Goal: Check status

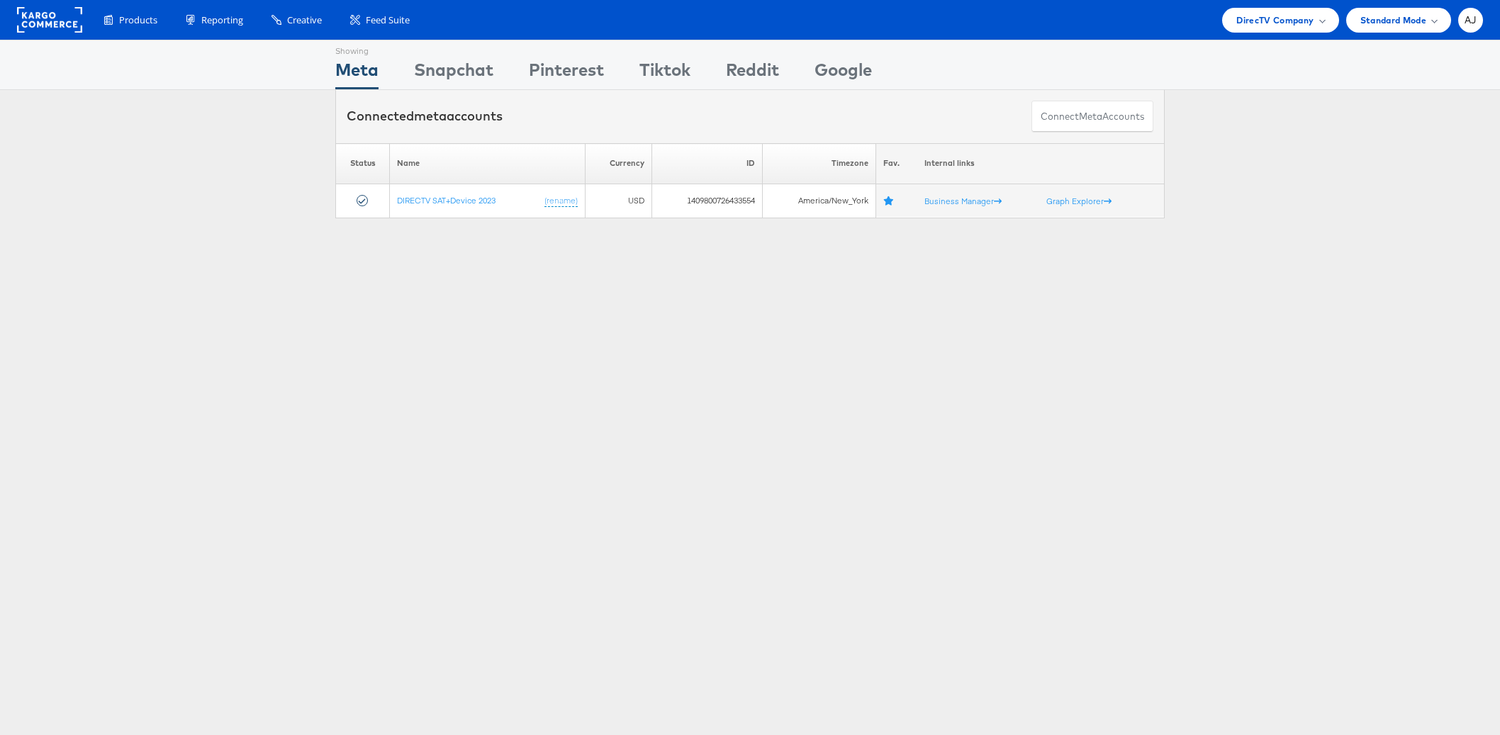
click at [306, 384] on div "Showing Meta Showing Snapchat Showing Pinterest Showing Tiktok Showing Reddit S…" at bounding box center [750, 394] width 1500 height 709
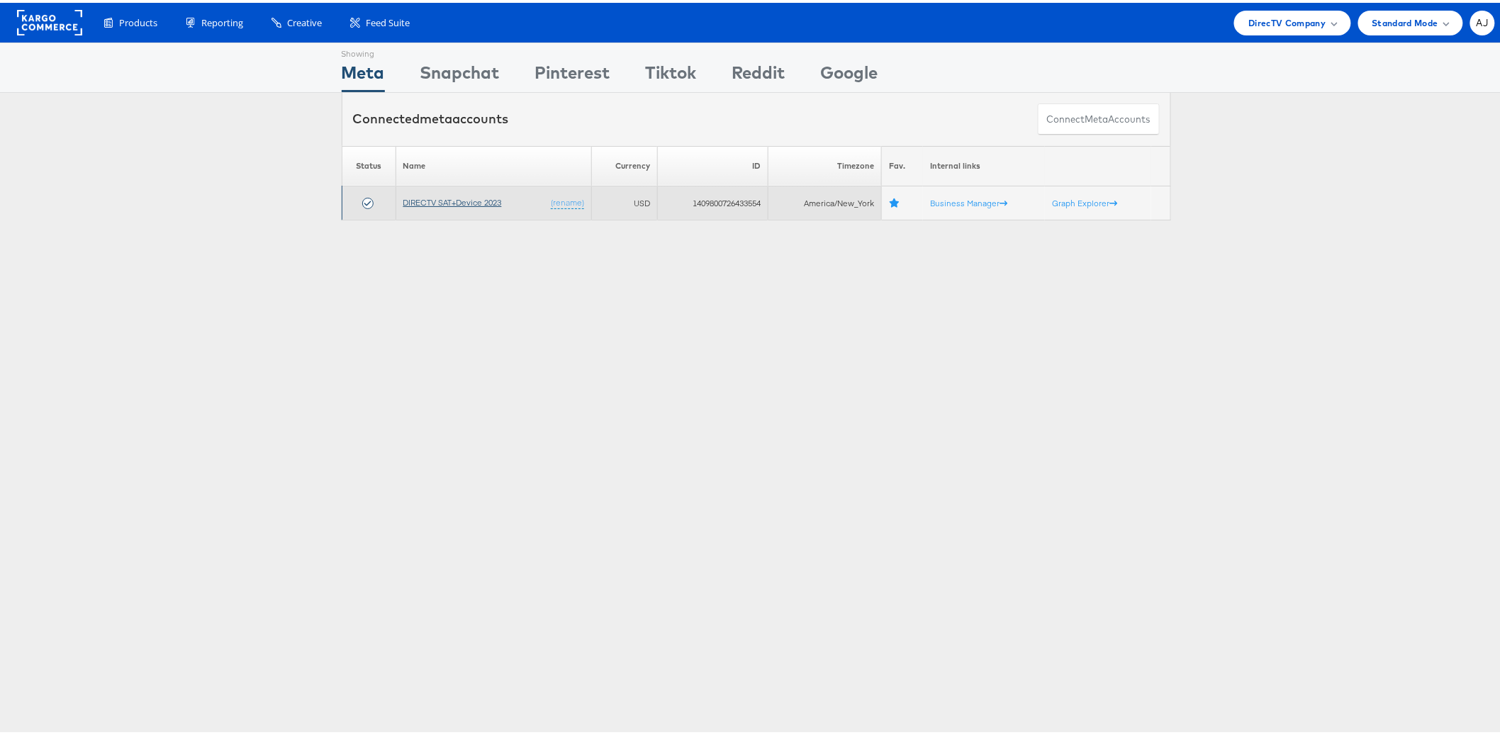
click at [435, 201] on link "DIRECTV SAT+Device 2023" at bounding box center [452, 199] width 99 height 11
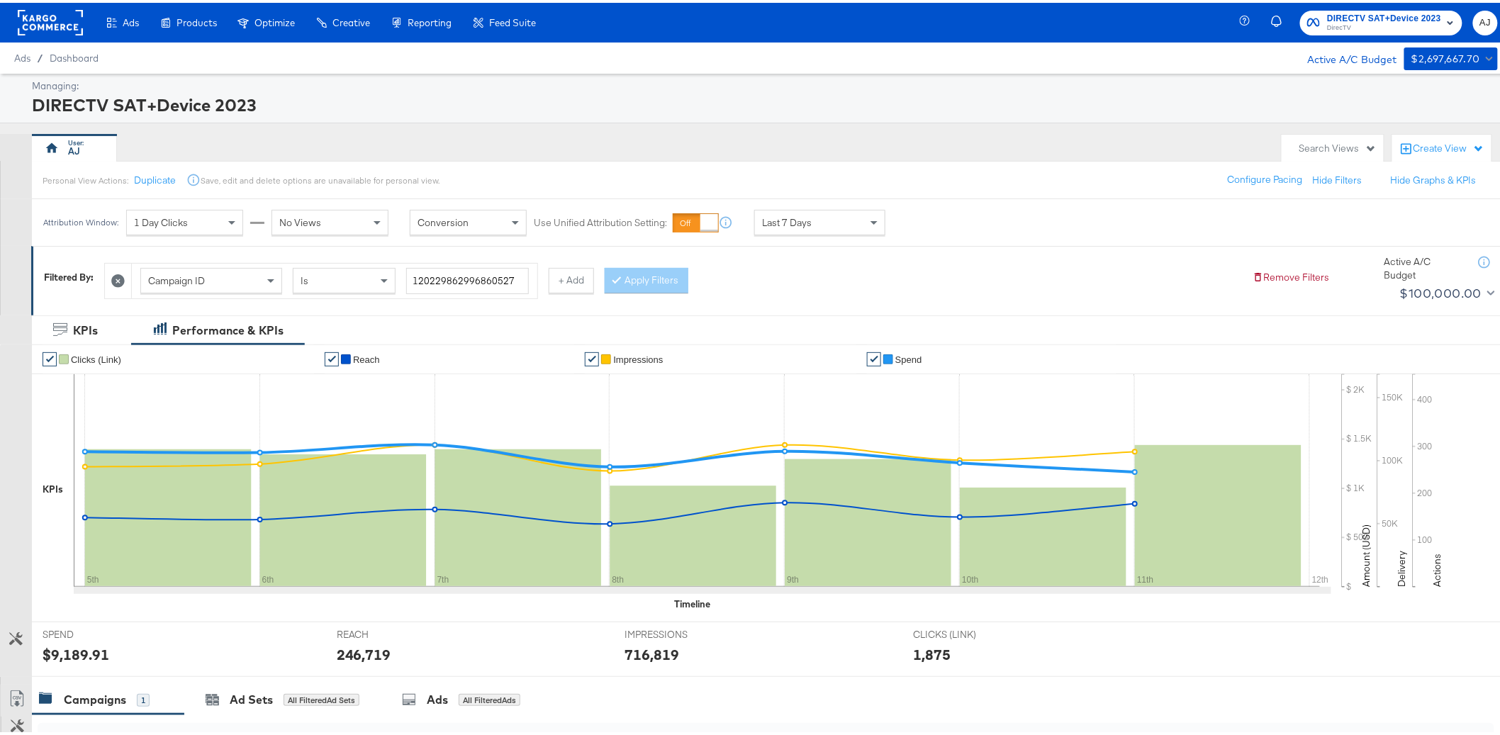
click at [125, 275] on button at bounding box center [118, 278] width 15 height 15
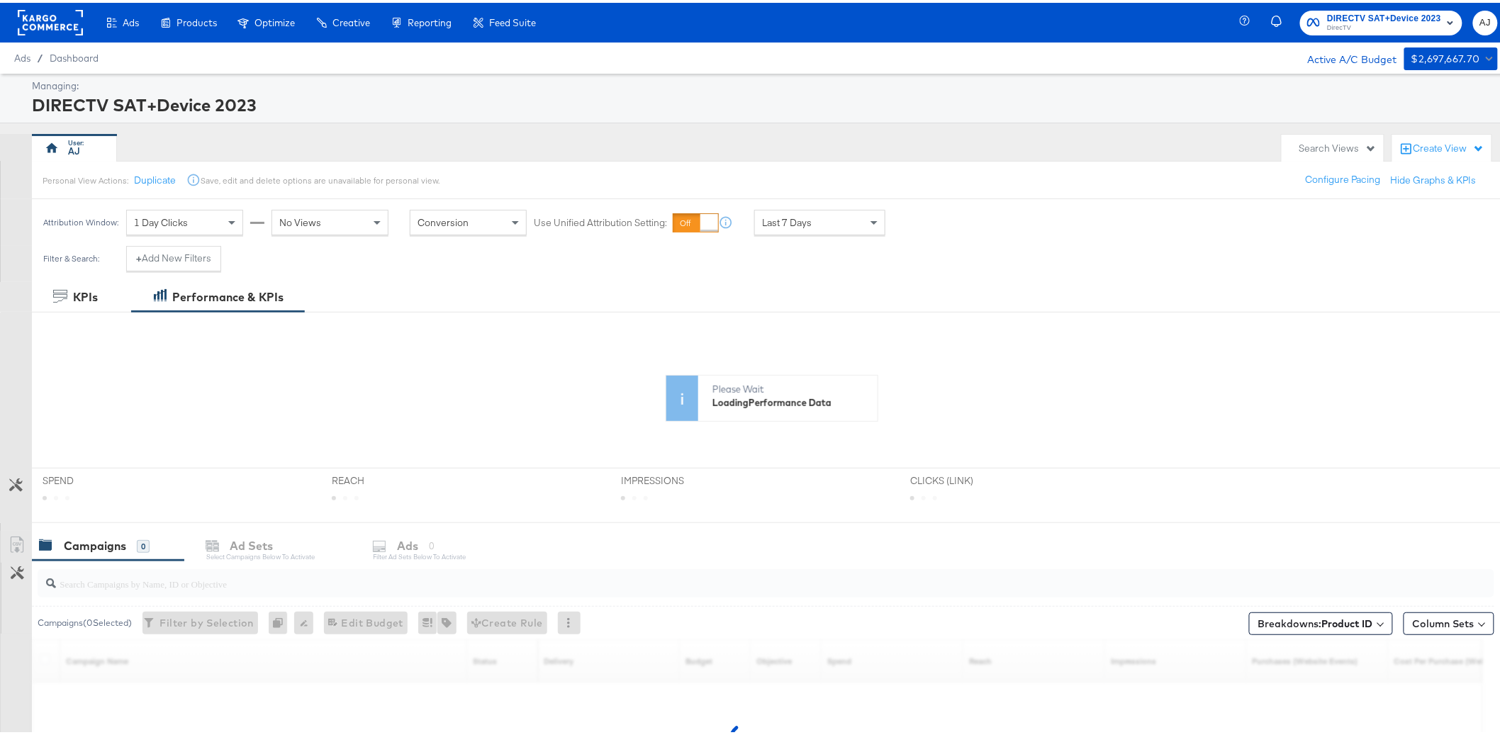
click at [550, 152] on div "AJ" at bounding box center [653, 145] width 1243 height 28
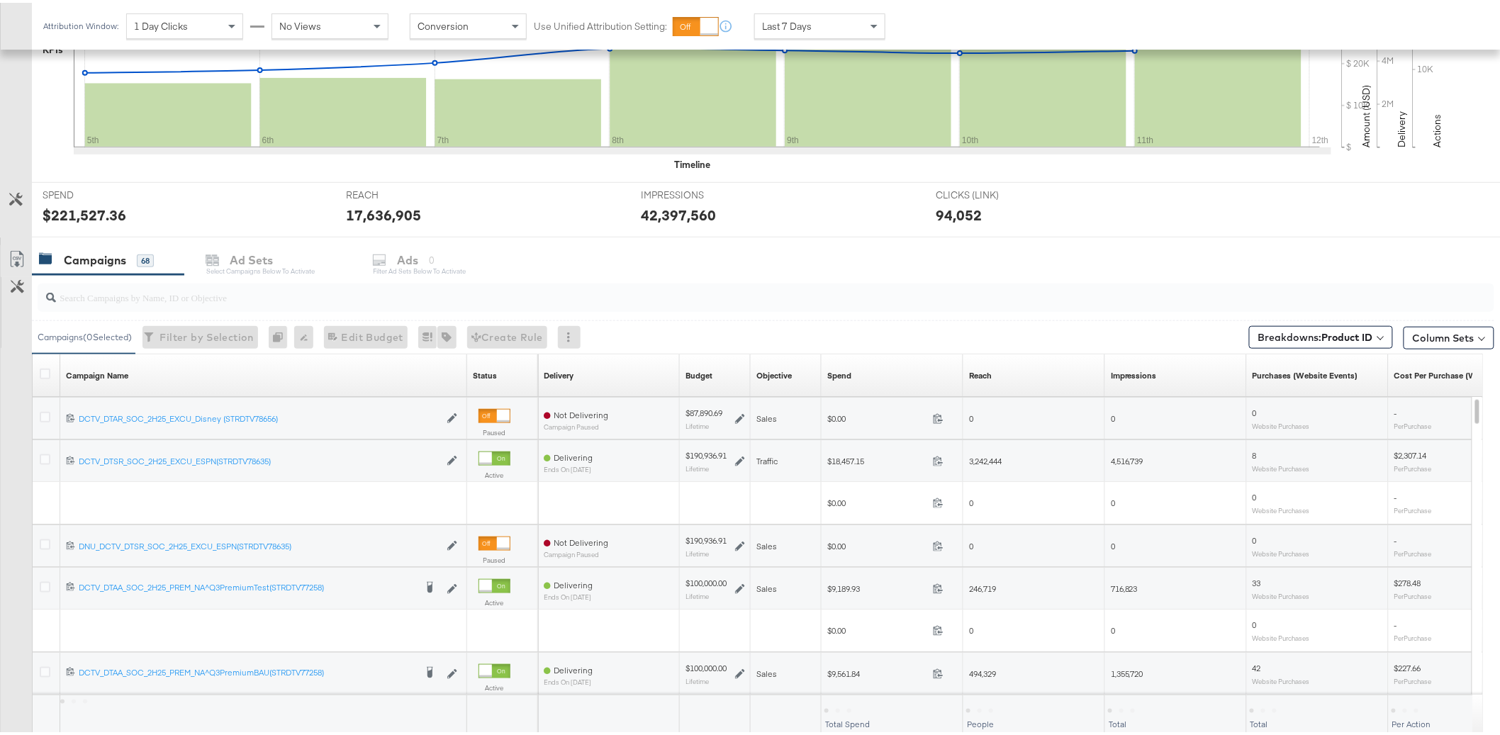
scroll to position [420, 0]
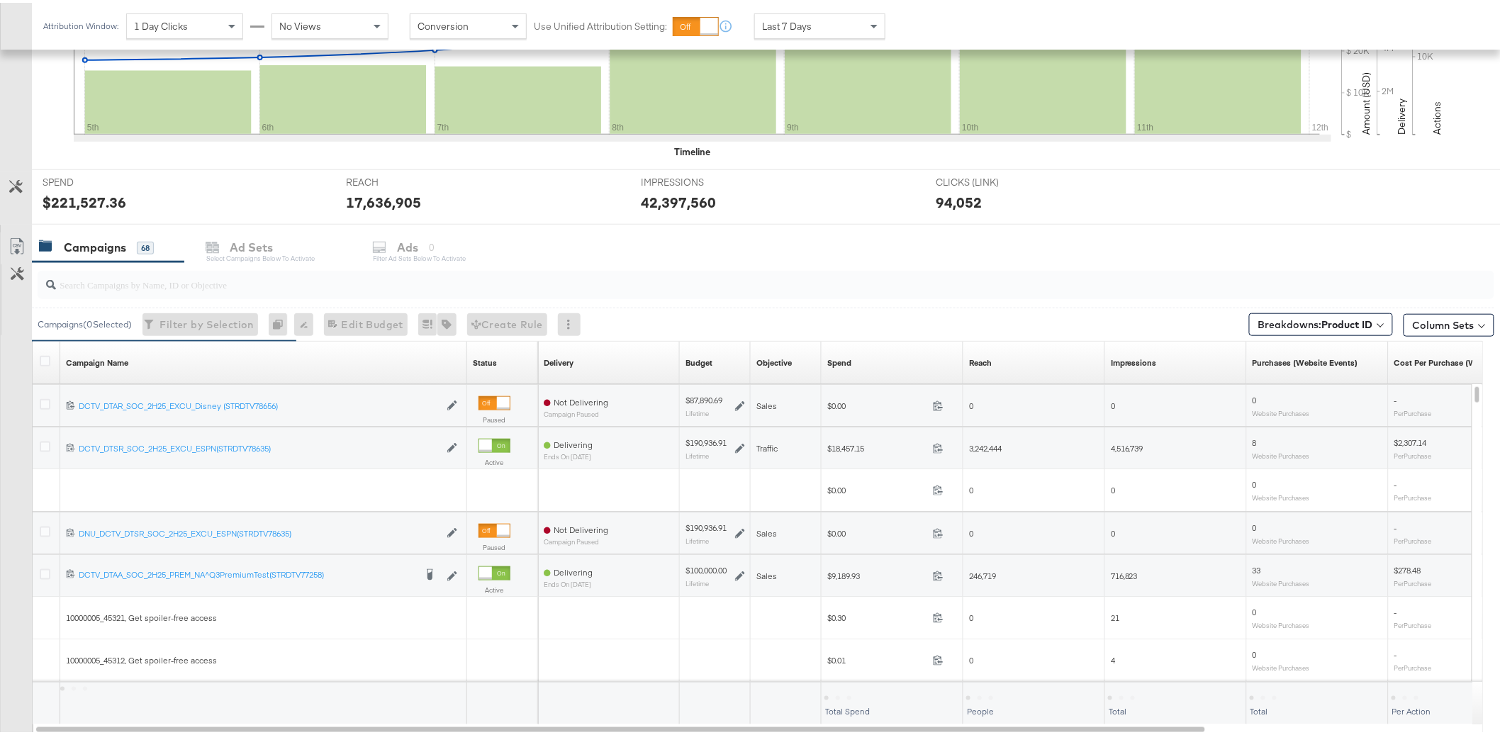
click at [1377, 320] on span at bounding box center [1380, 321] width 6 height 6
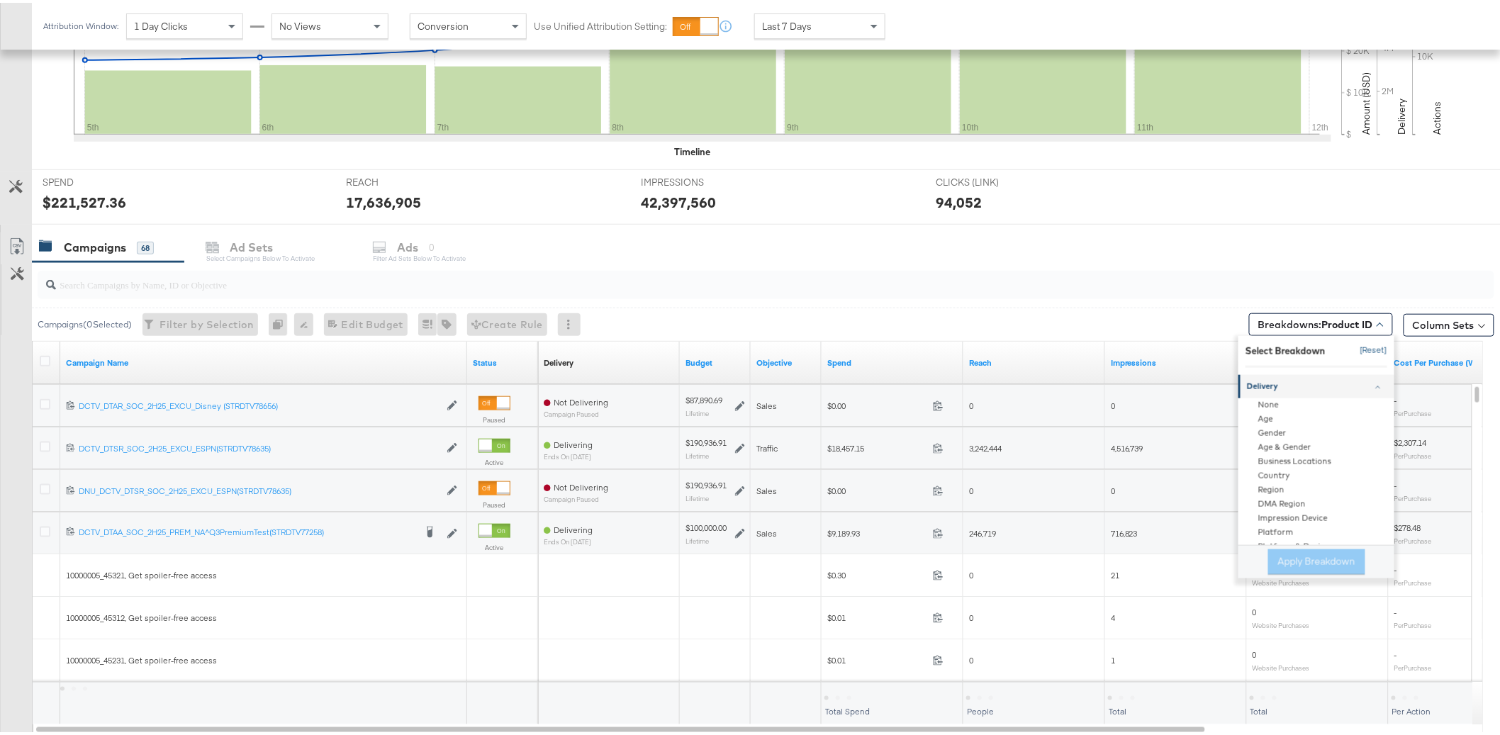
click at [1352, 349] on button "[Reset]" at bounding box center [1369, 348] width 35 height 23
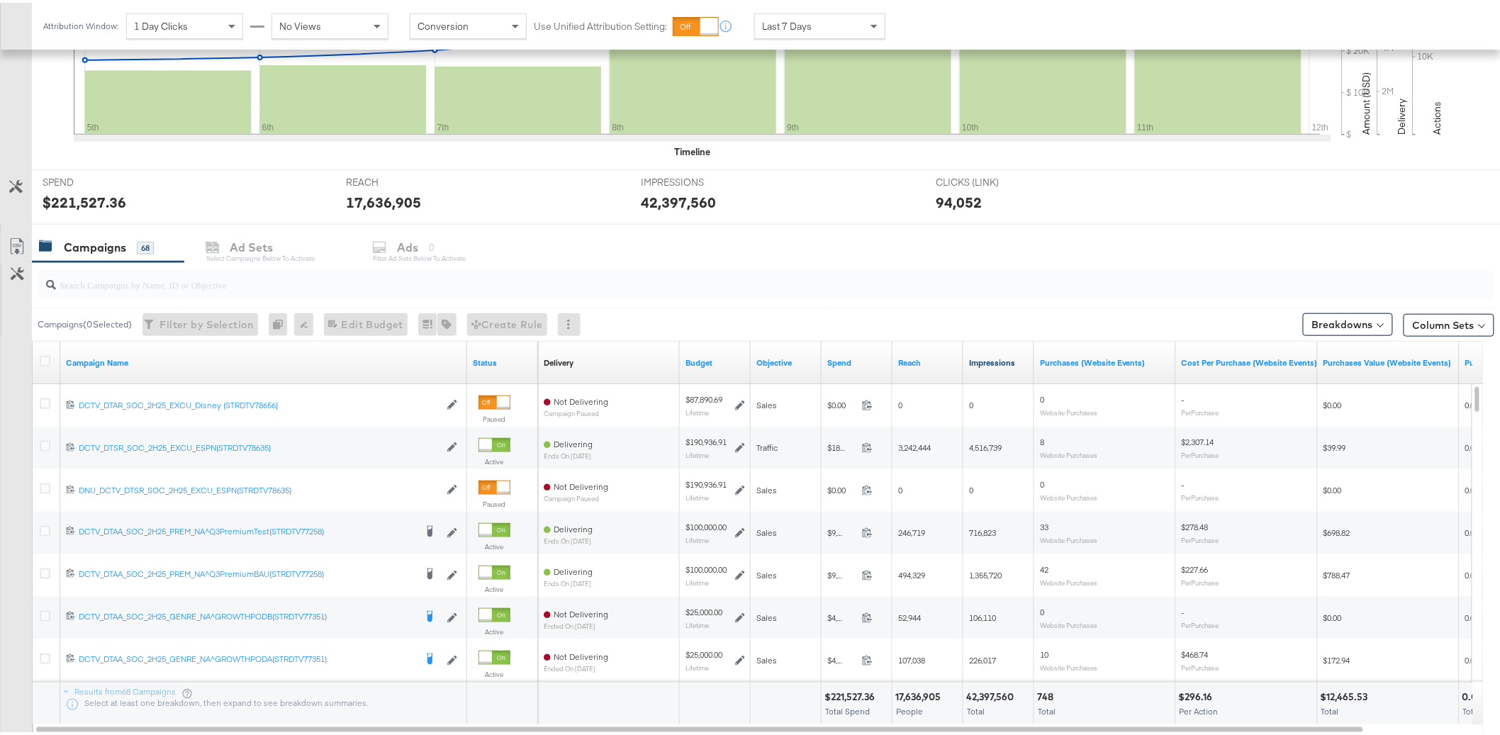
click at [988, 363] on link "Impressions" at bounding box center [999, 359] width 60 height 11
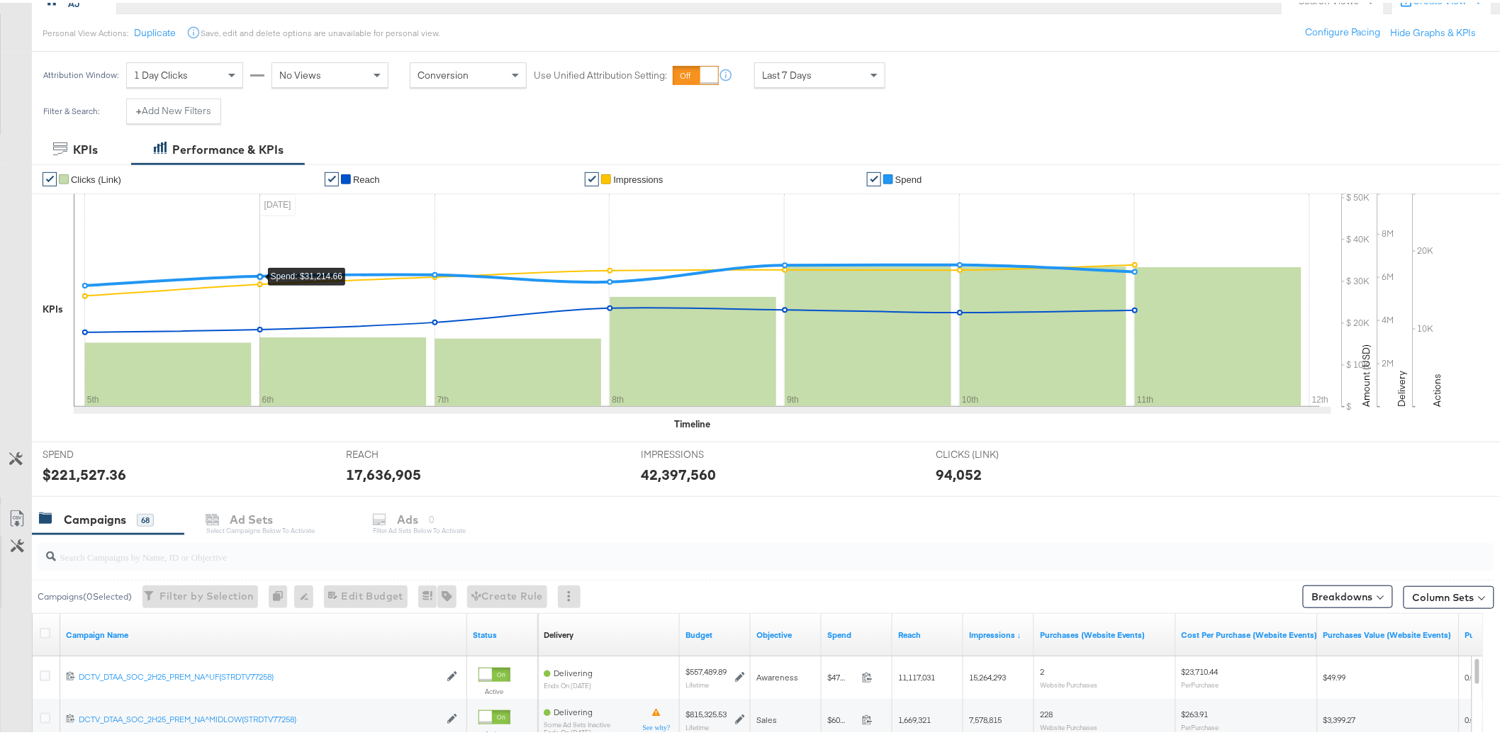
scroll to position [0, 0]
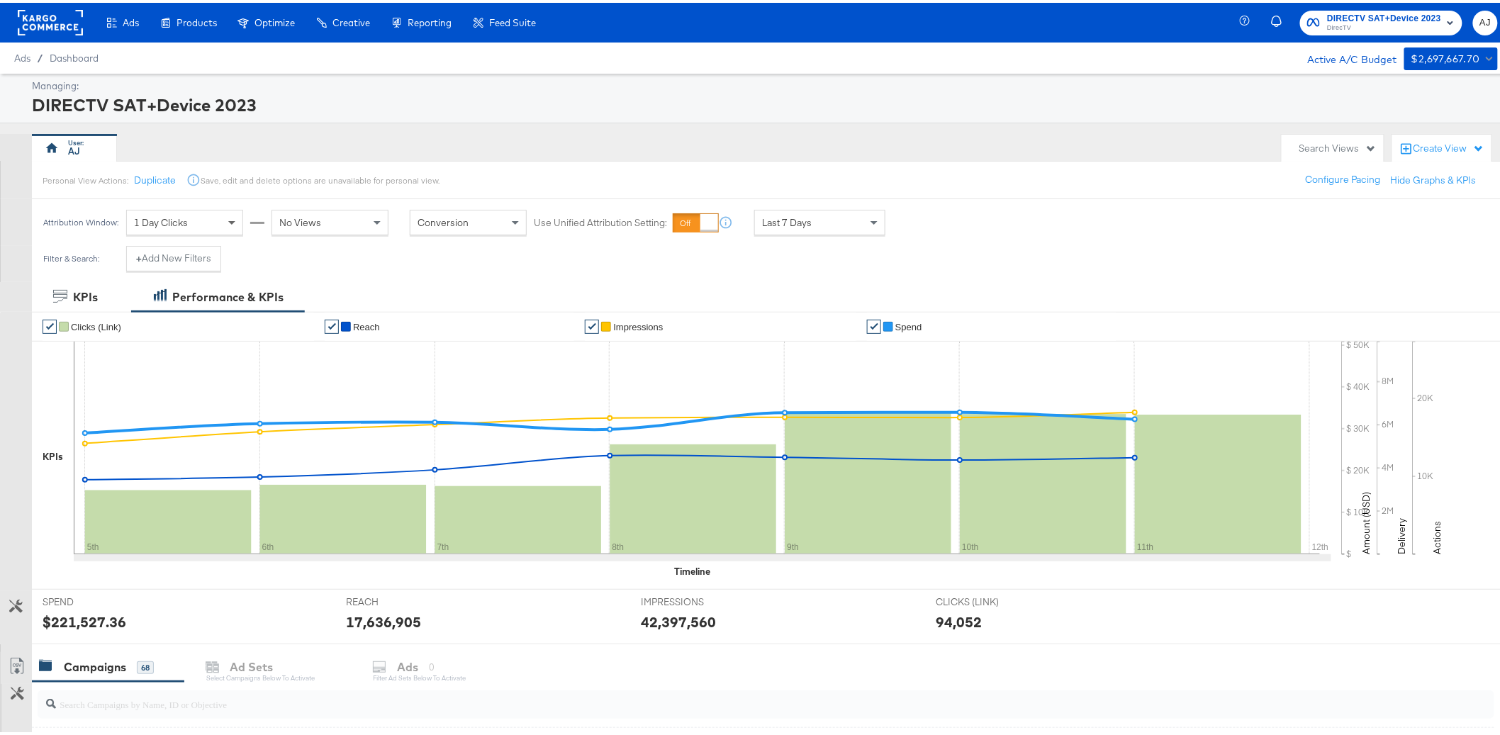
click at [226, 226] on span at bounding box center [234, 220] width 18 height 24
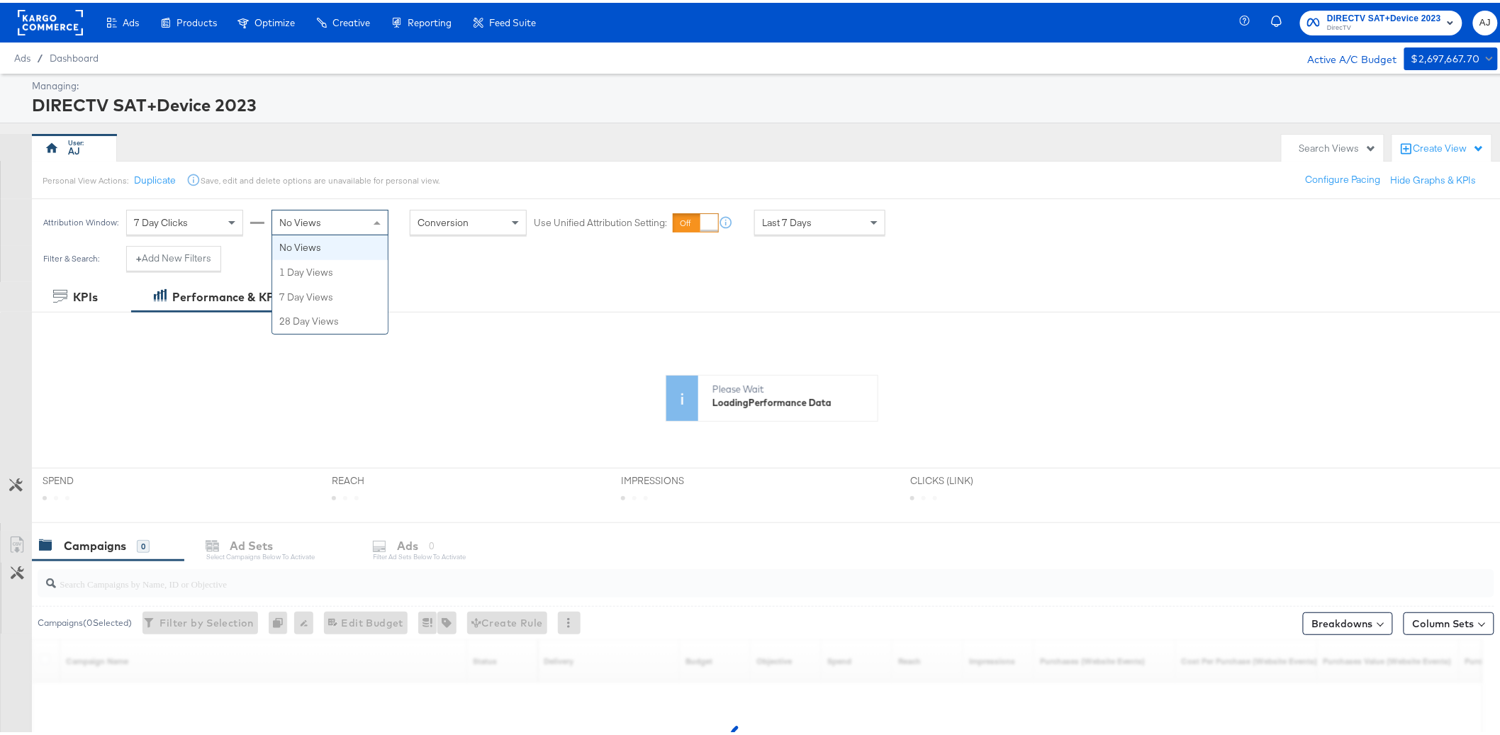
click at [329, 228] on div "No Views" at bounding box center [330, 220] width 116 height 24
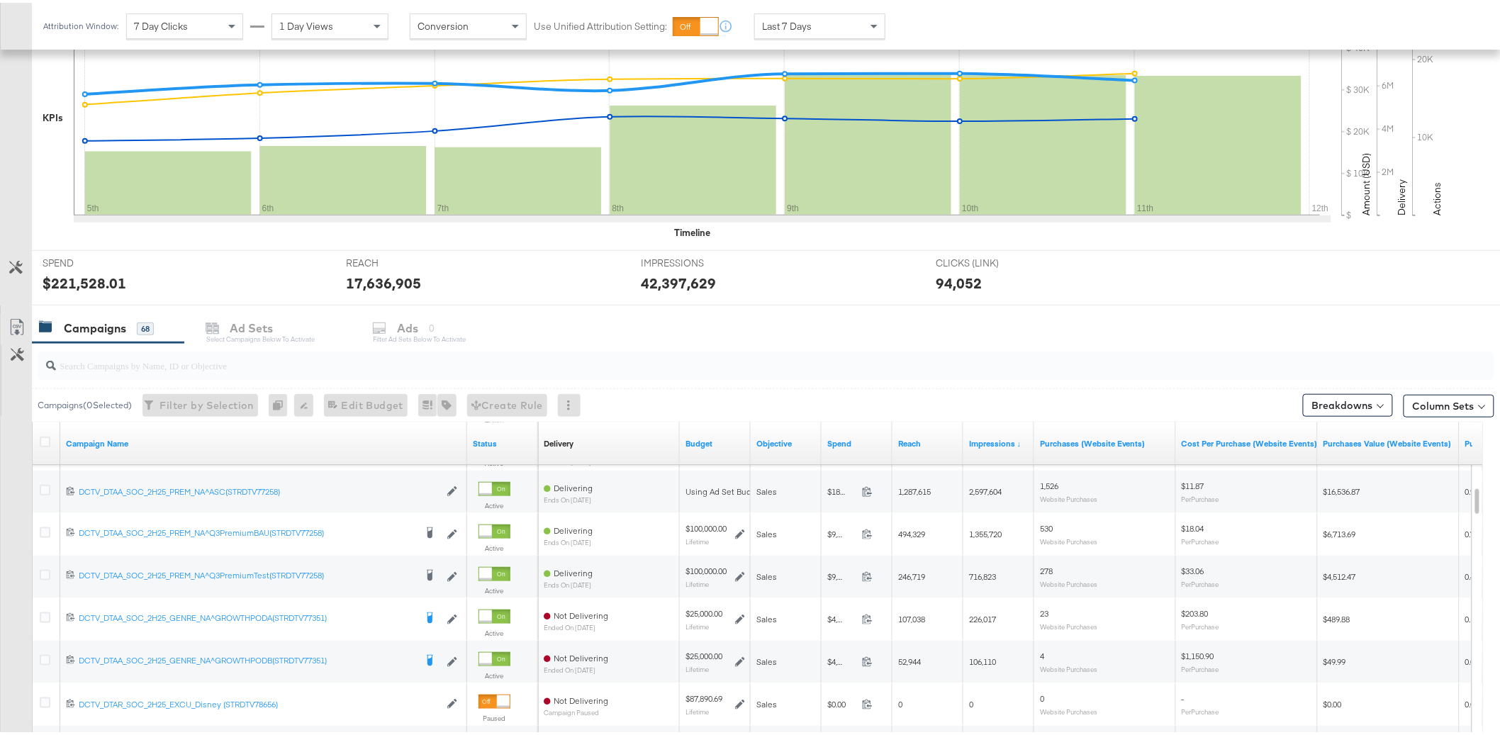
scroll to position [350, 0]
